Goal: Task Accomplishment & Management: Manage account settings

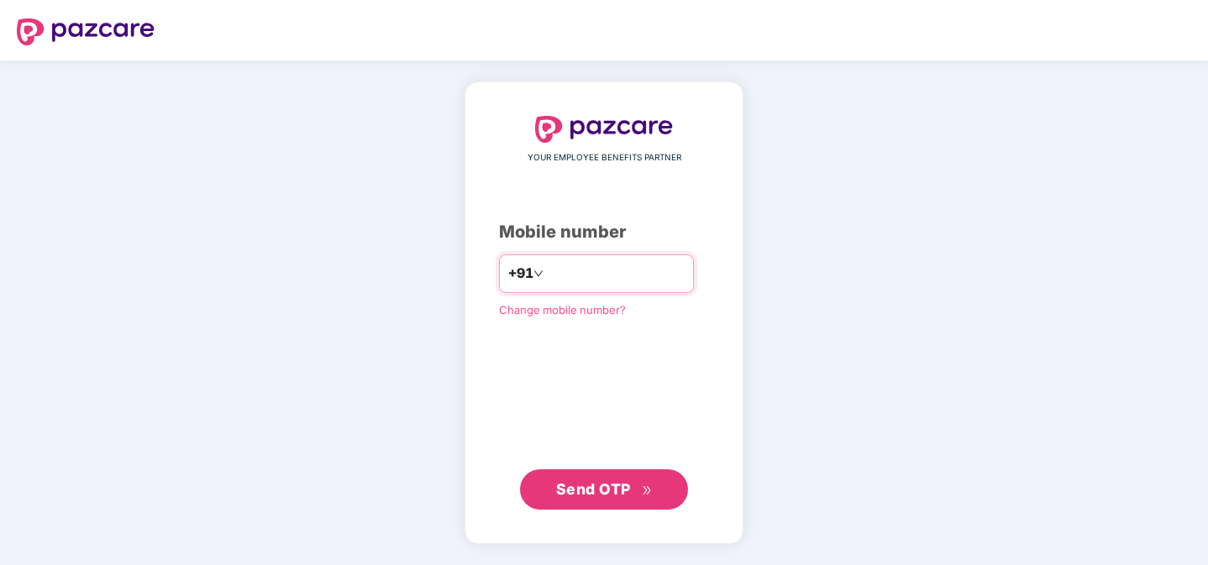
click at [595, 268] on input "number" at bounding box center [616, 273] width 138 height 27
type input "**********"
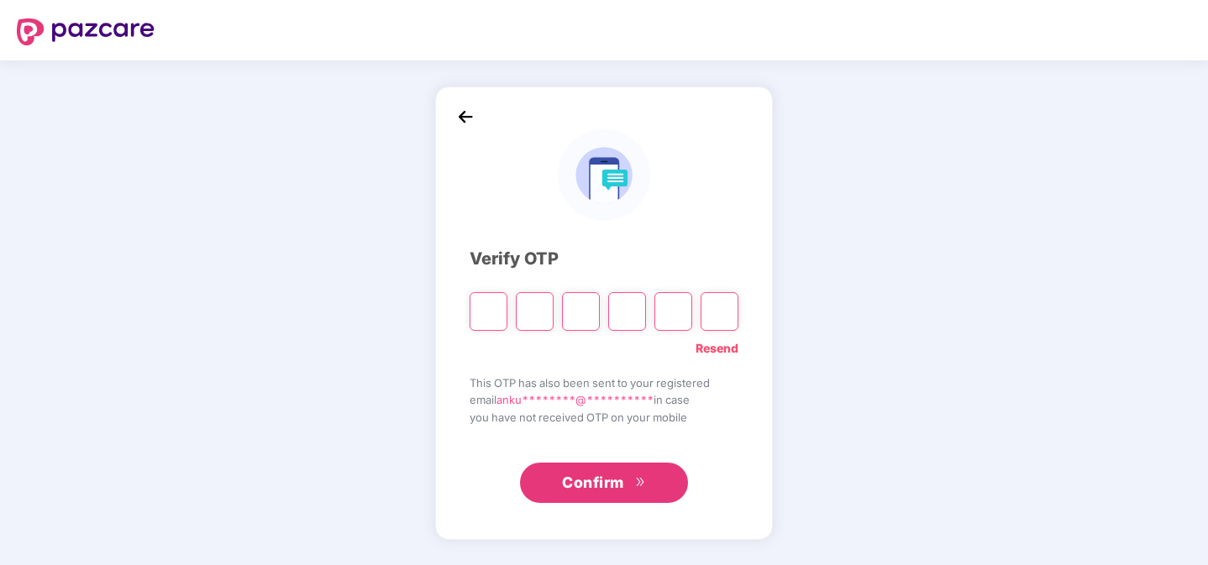
paste input "*"
type input "*"
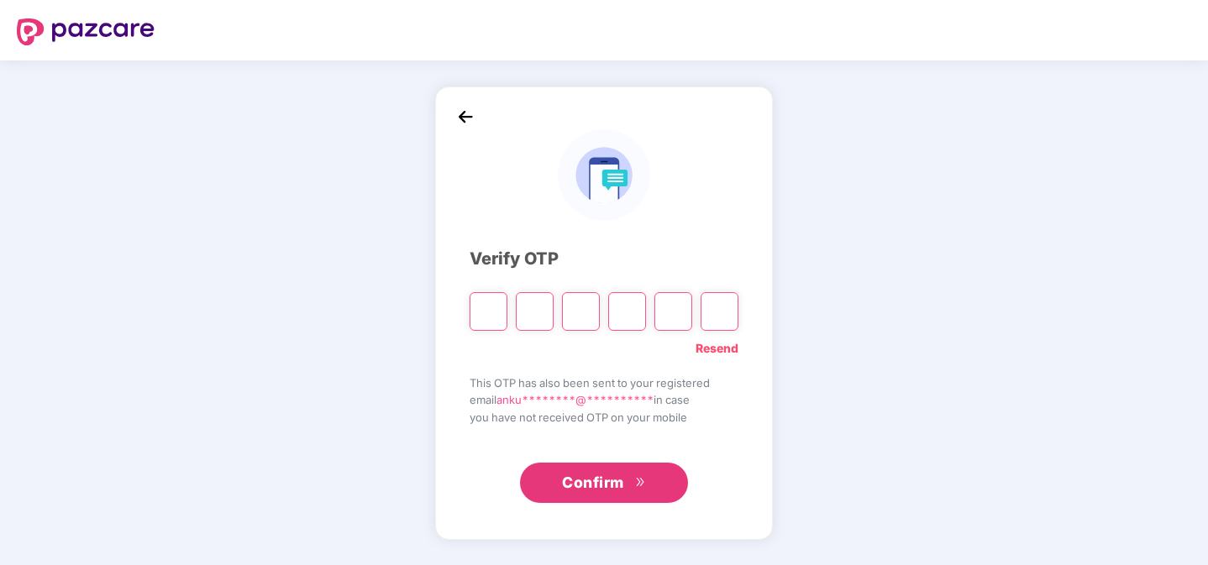
type input "*"
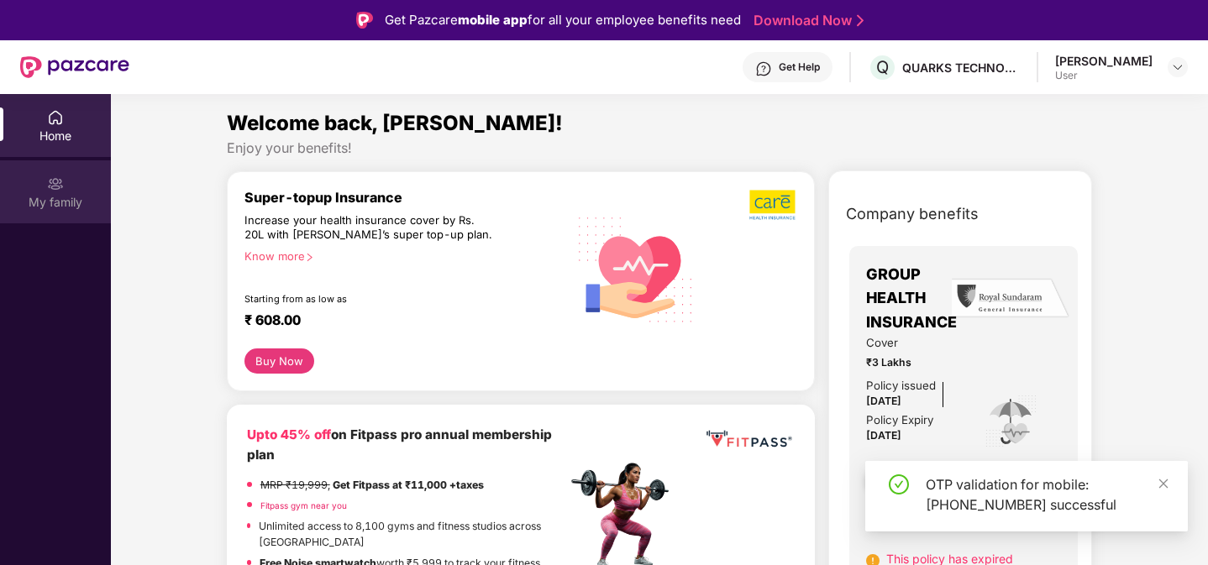
click at [64, 176] on div "My family" at bounding box center [55, 191] width 111 height 63
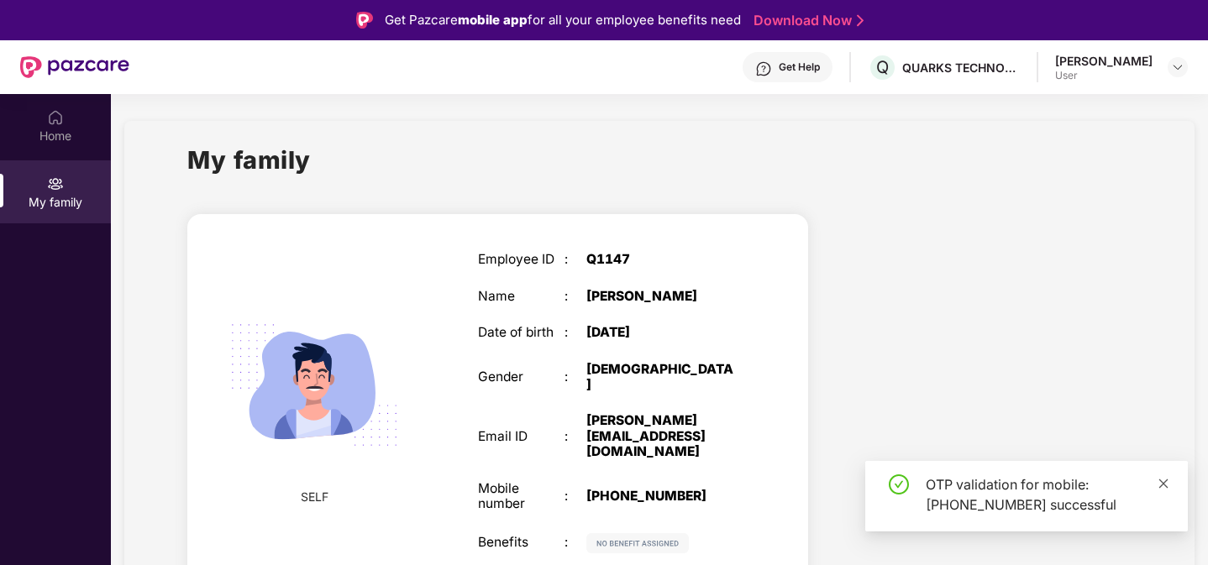
click at [1161, 486] on icon "close" at bounding box center [1163, 483] width 9 height 9
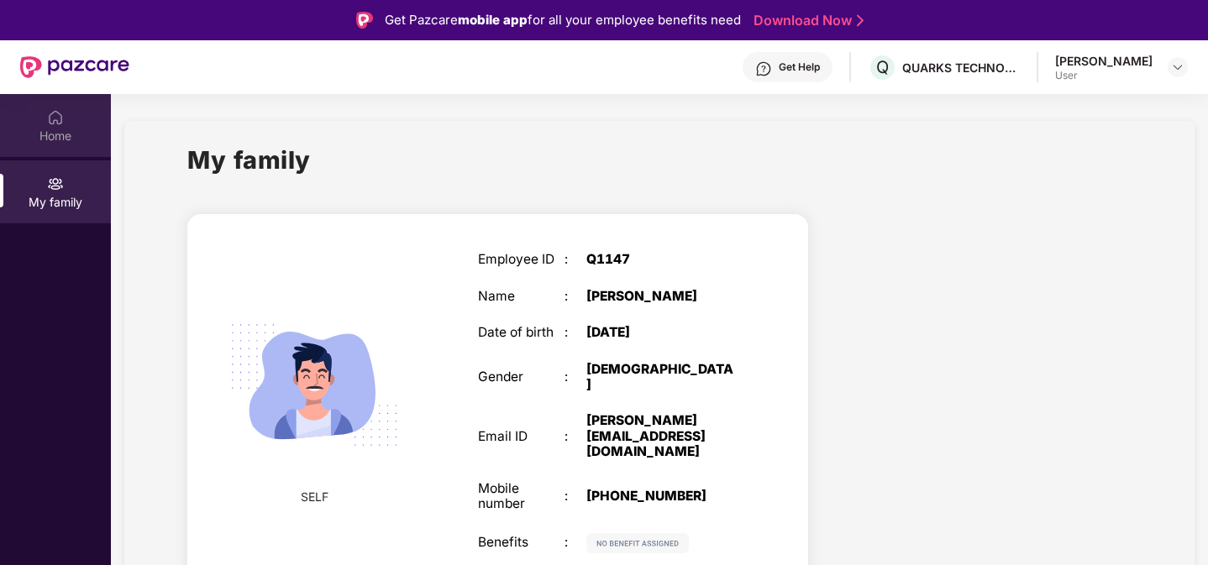
click at [47, 122] on img at bounding box center [55, 117] width 17 height 17
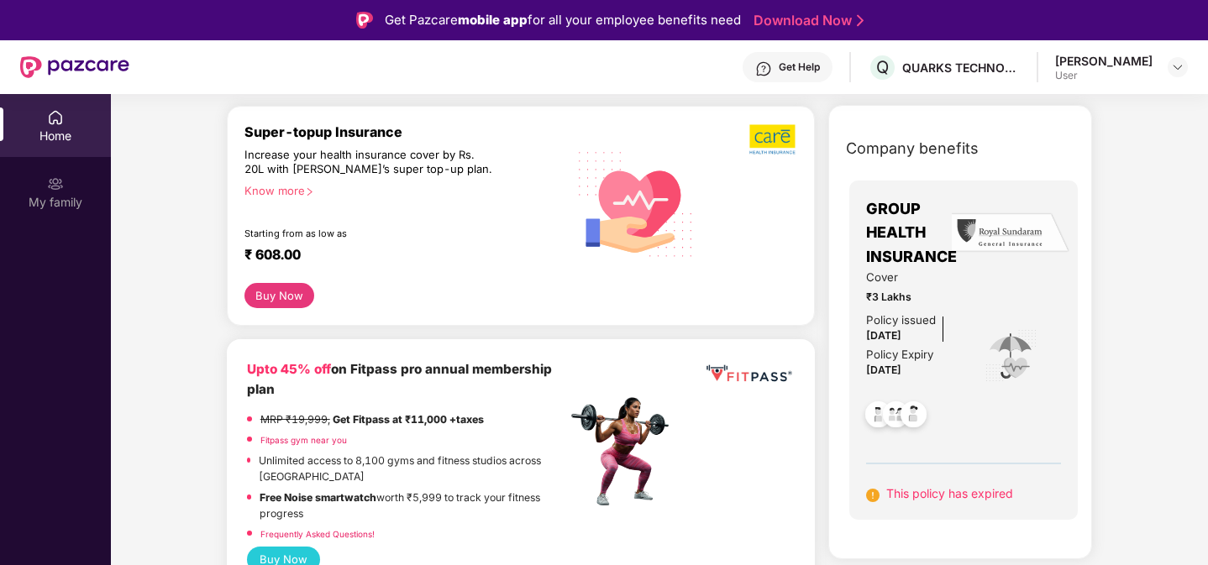
scroll to position [53, 0]
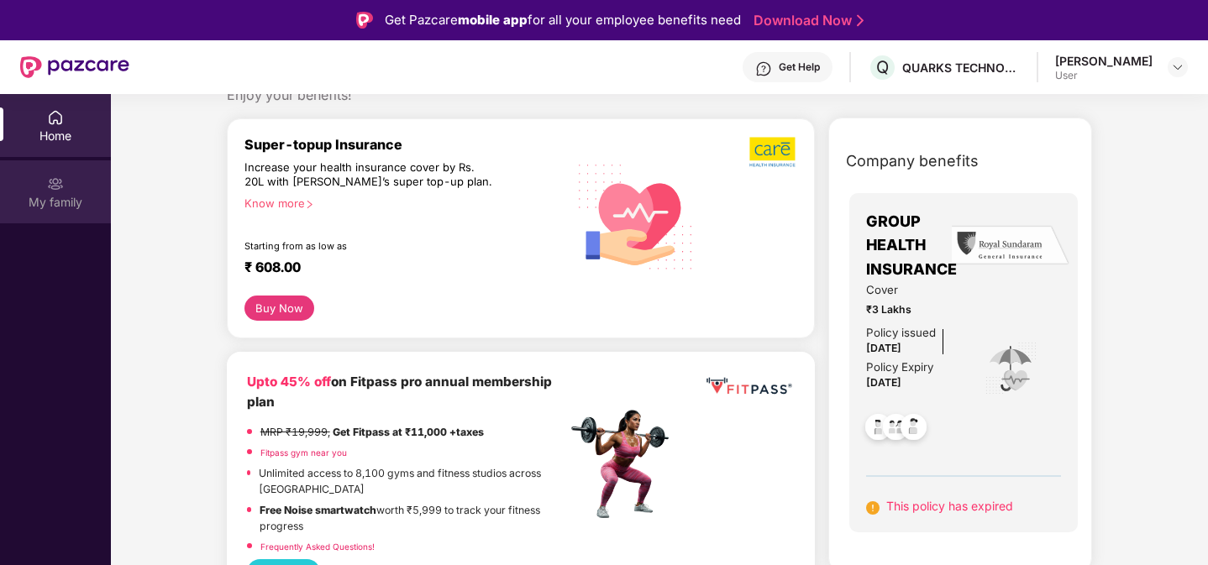
click at [75, 201] on div "My family" at bounding box center [55, 202] width 111 height 17
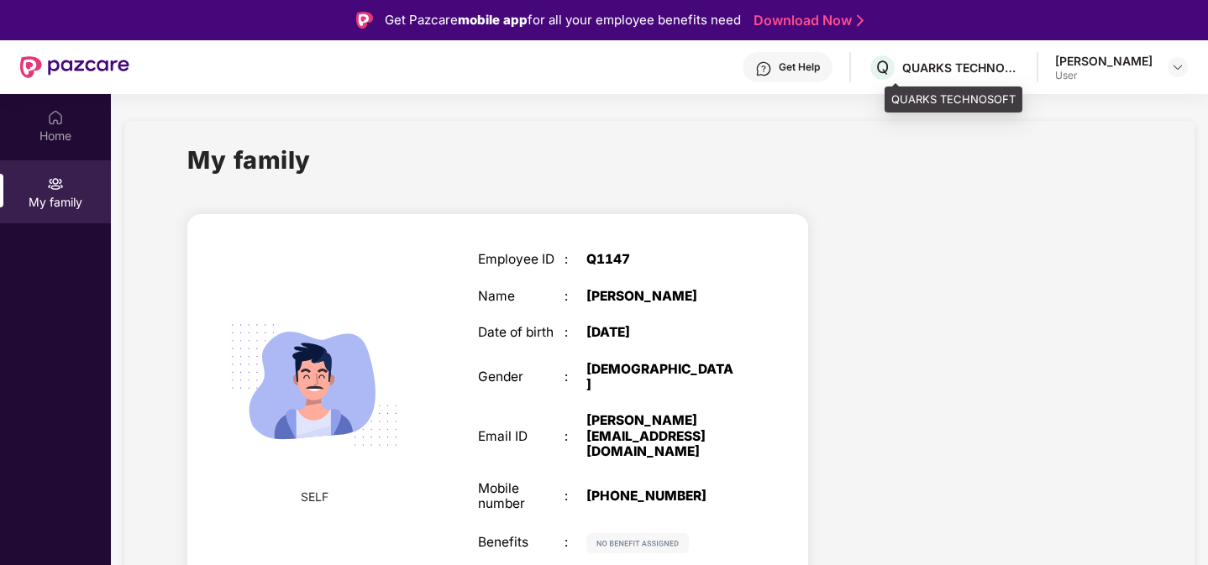
click at [942, 60] on div "QUARKS TECHNOSOFT" at bounding box center [961, 68] width 118 height 16
click at [1184, 66] on div at bounding box center [1178, 67] width 20 height 20
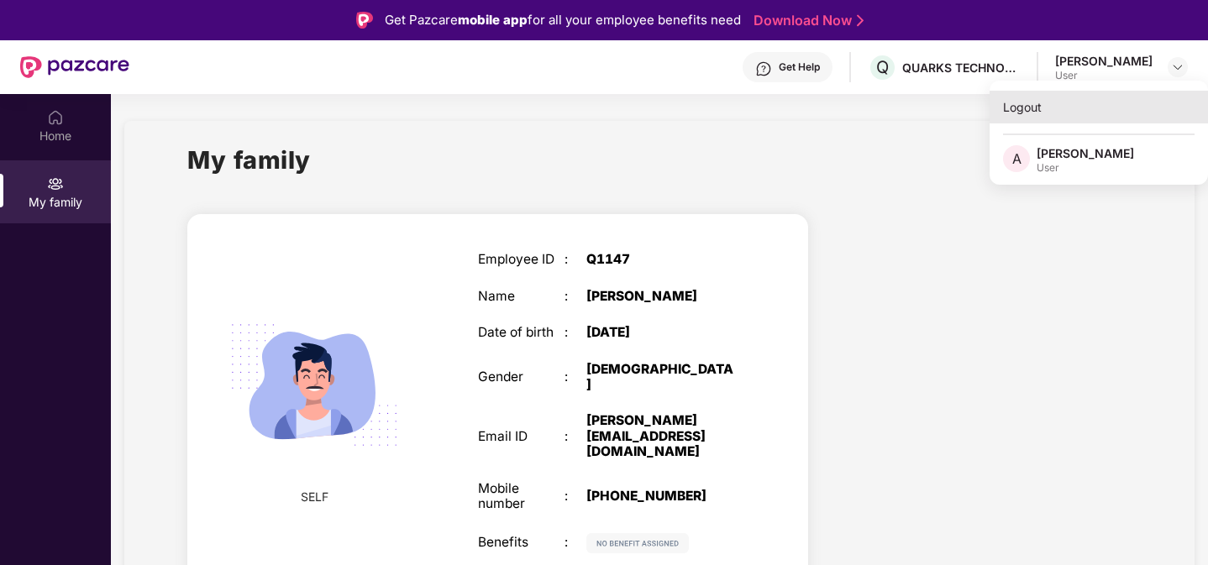
click at [1025, 111] on div "Logout" at bounding box center [1099, 107] width 218 height 33
